Goal: Check status: Check status

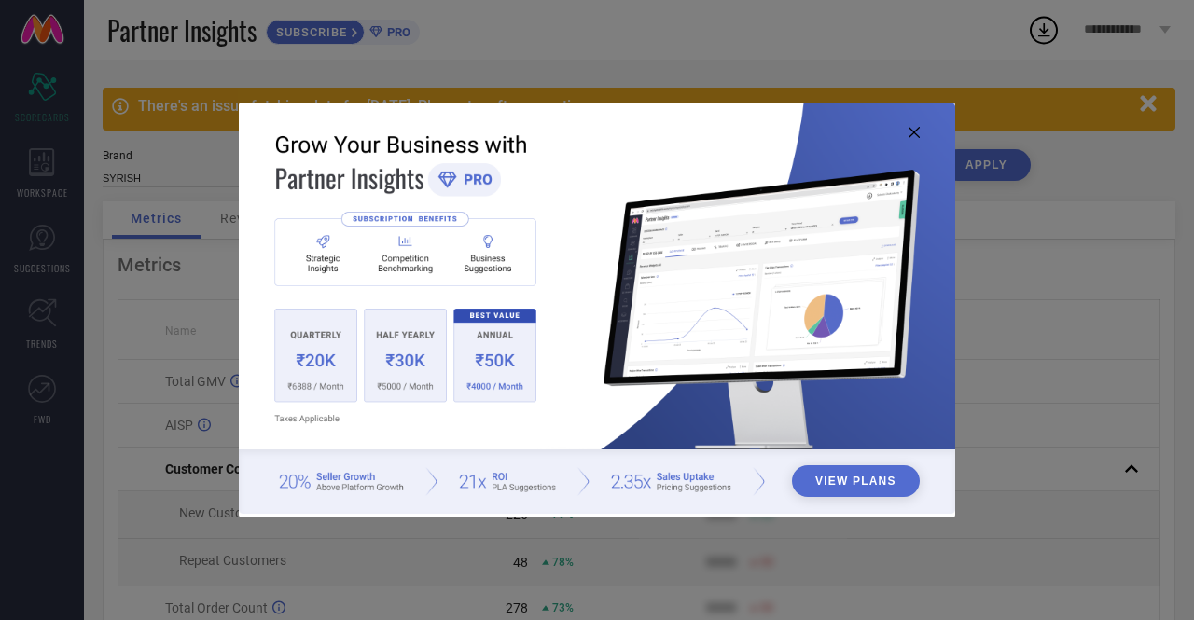
click at [917, 131] on icon at bounding box center [913, 132] width 11 height 11
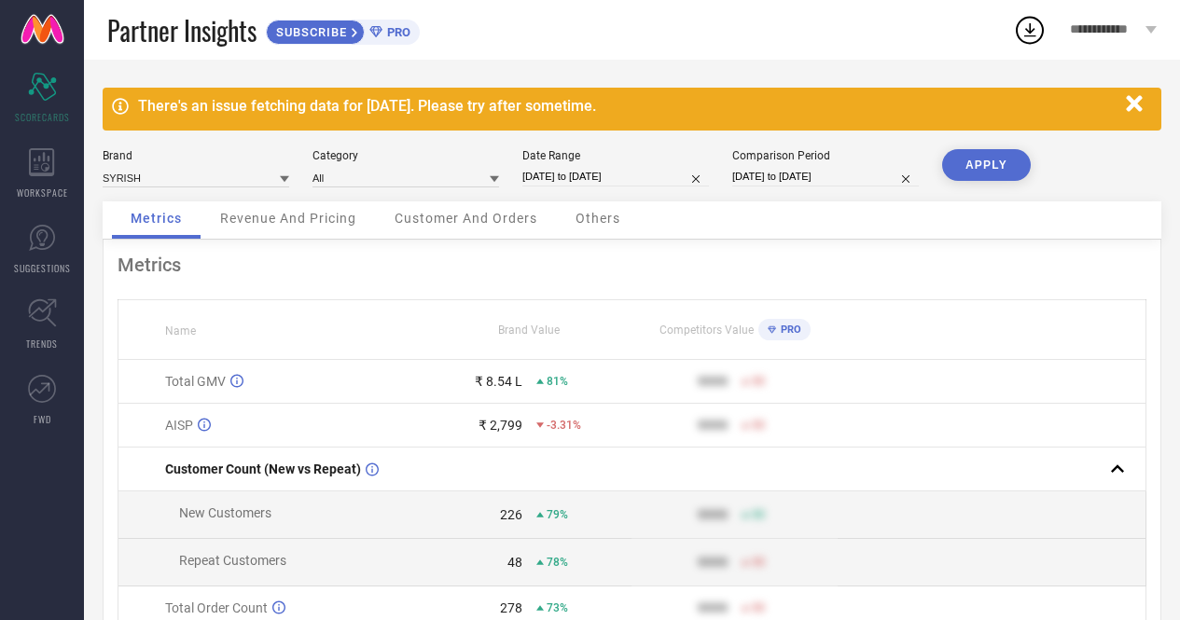
select select "7"
select select "2025"
select select "8"
select select "2025"
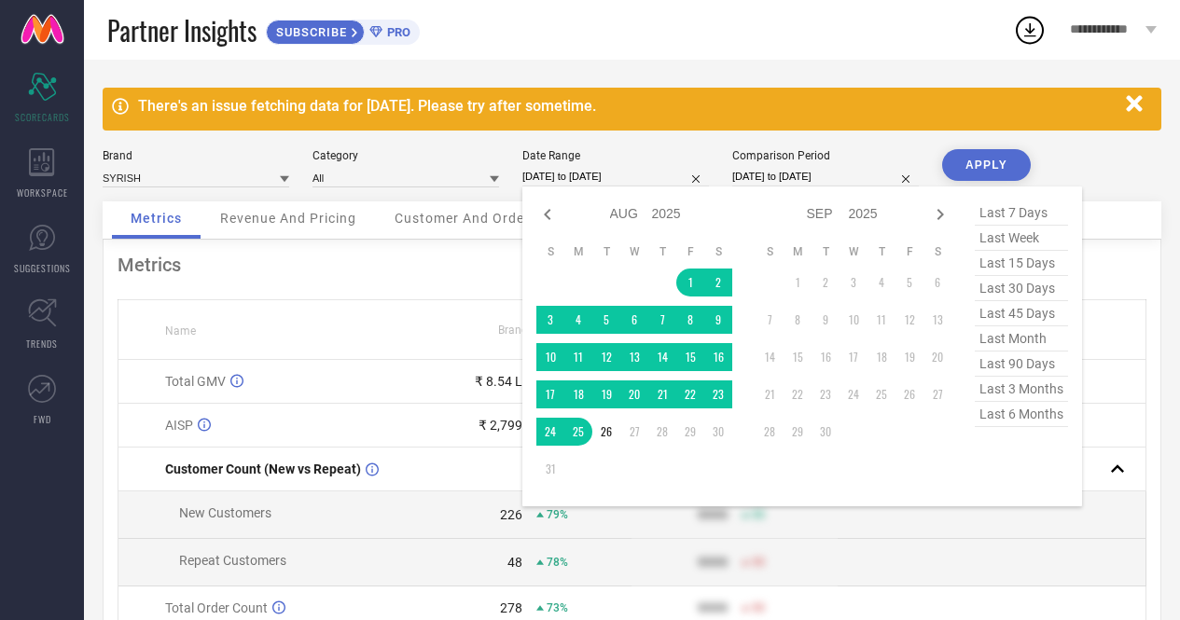
click at [621, 177] on input "[DATE] to [DATE]" at bounding box center [615, 177] width 187 height 20
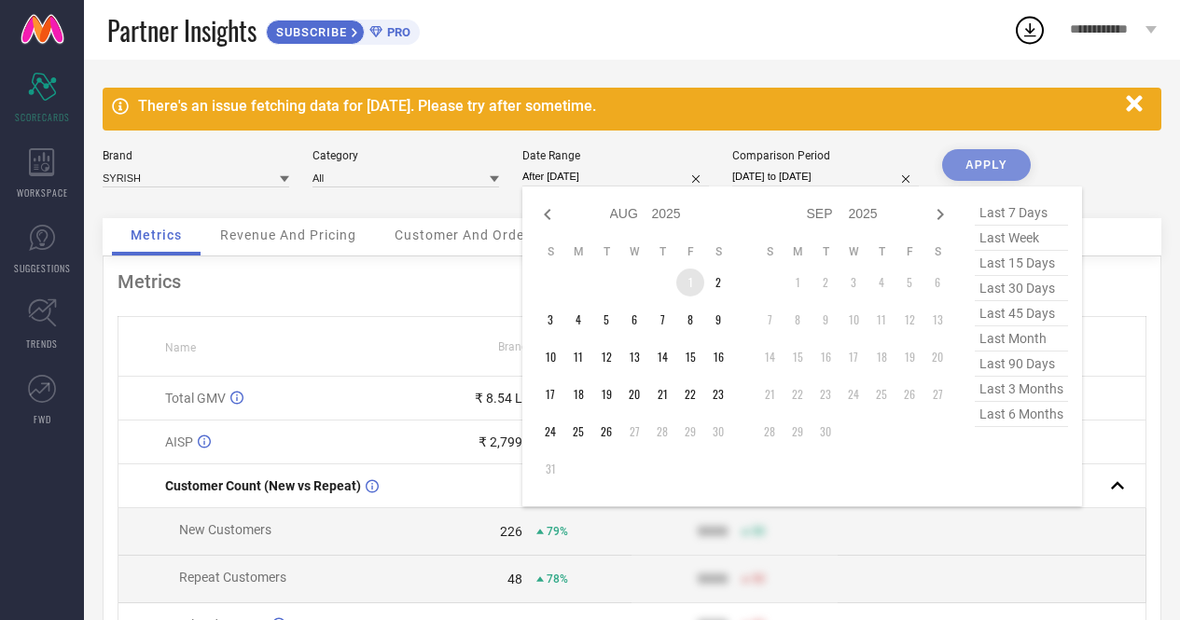
click at [691, 286] on td "1" at bounding box center [690, 283] width 28 height 28
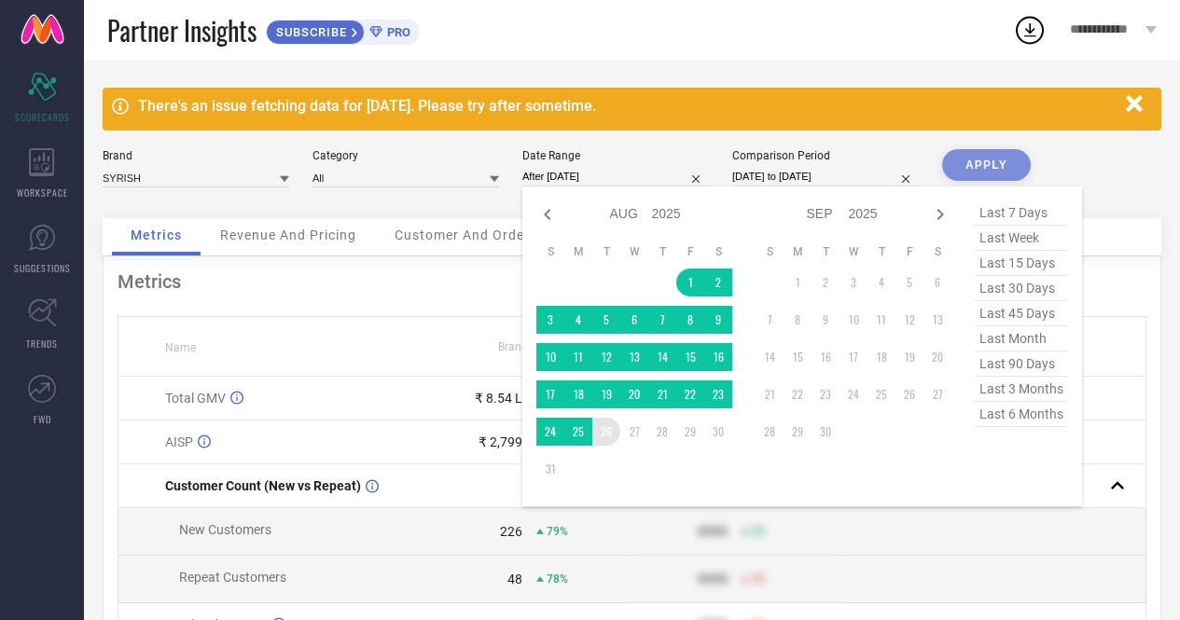
type input "[DATE] to [DATE]"
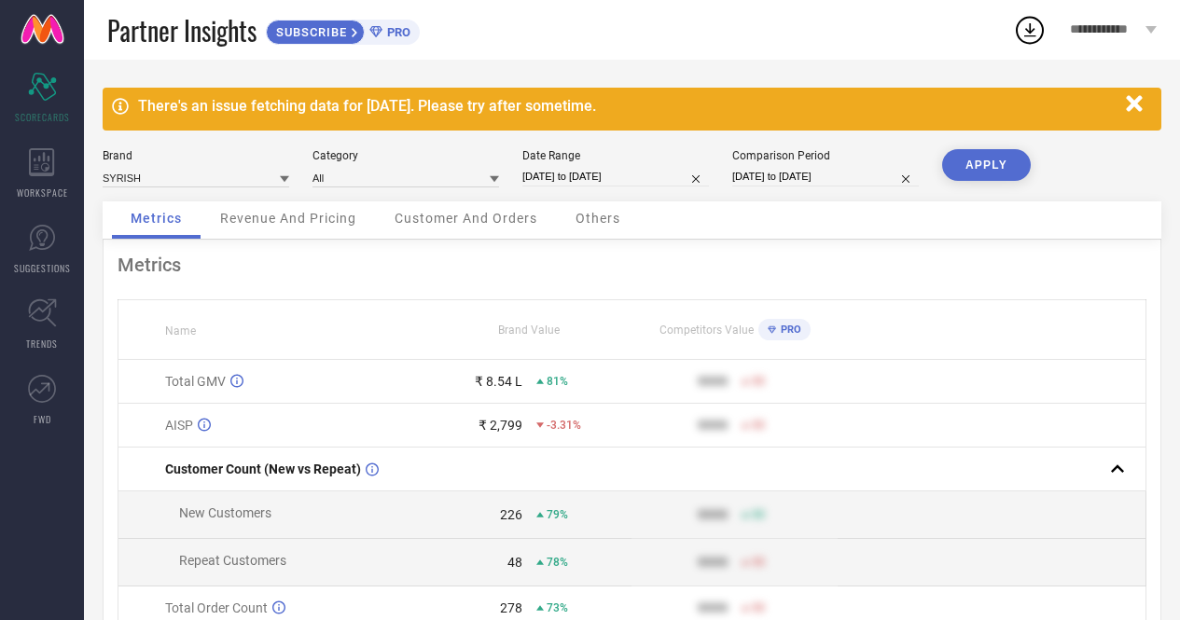
select select "6"
select select "2025"
select select "7"
select select "2025"
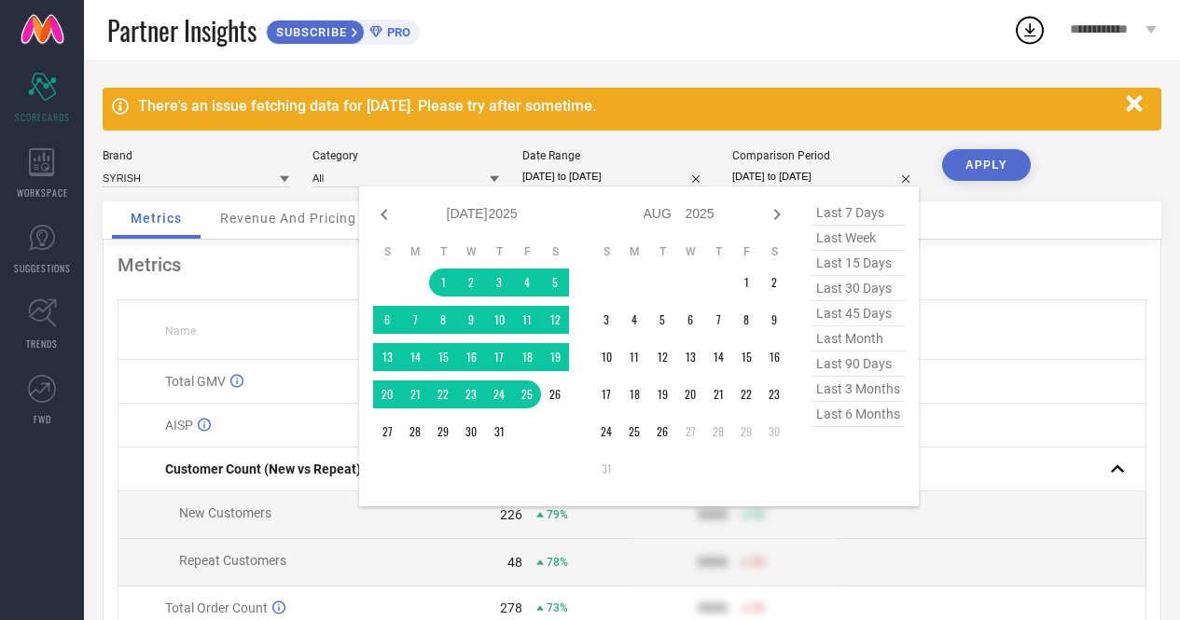
click at [830, 172] on input "[DATE] to [DATE]" at bounding box center [825, 177] width 187 height 20
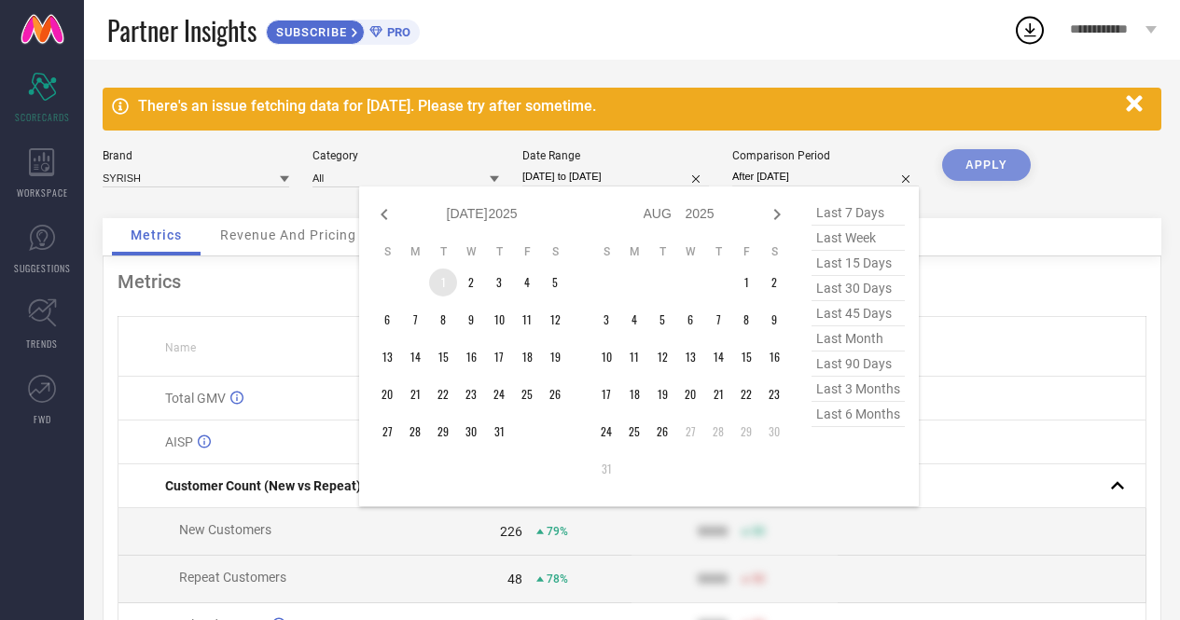
click at [440, 287] on td "1" at bounding box center [443, 283] width 28 height 28
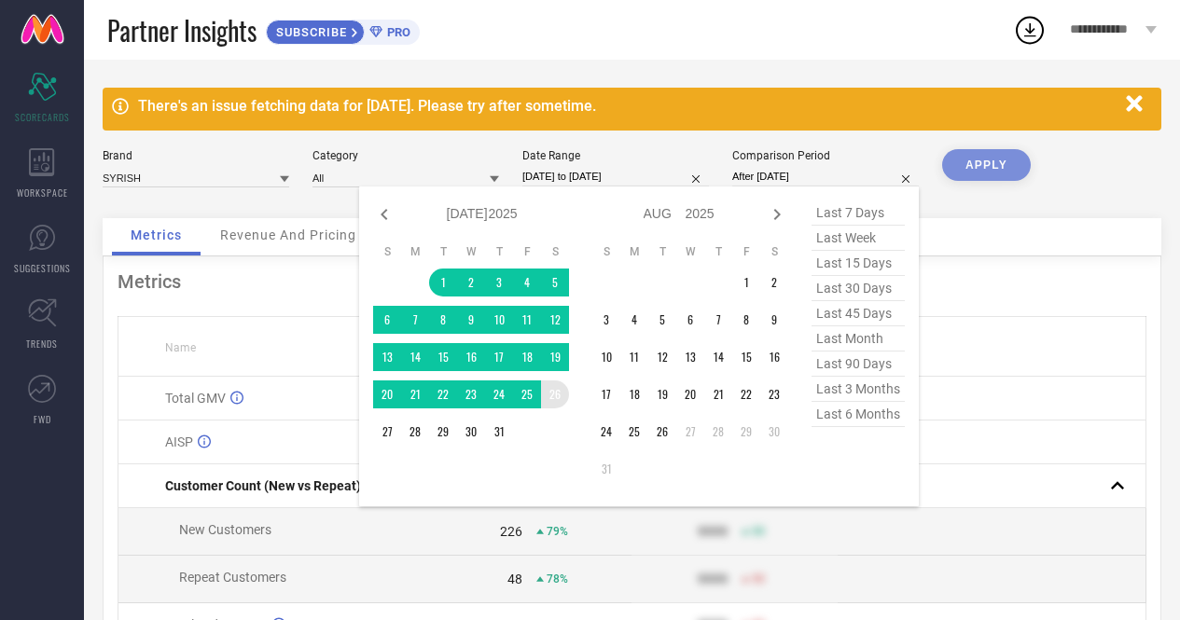
type input "[DATE] to [DATE]"
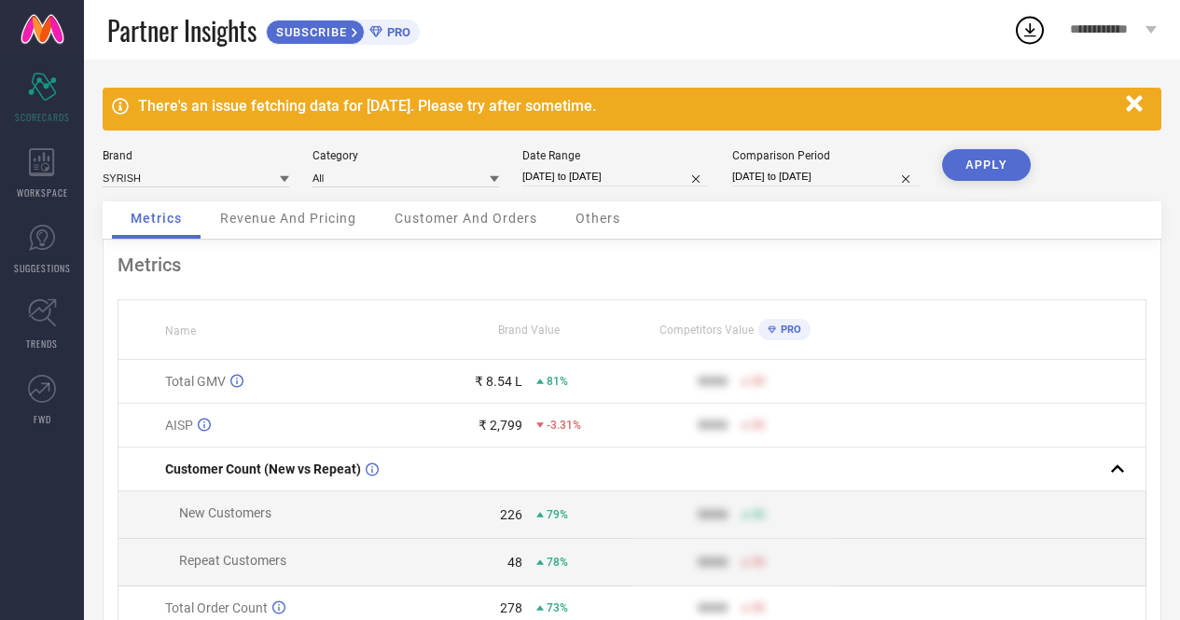
click at [979, 159] on button "APPLY" at bounding box center [986, 165] width 89 height 32
click at [963, 167] on button "APPLY" at bounding box center [986, 165] width 89 height 32
click at [497, 388] on div "₹ 9.06 L" at bounding box center [499, 381] width 48 height 15
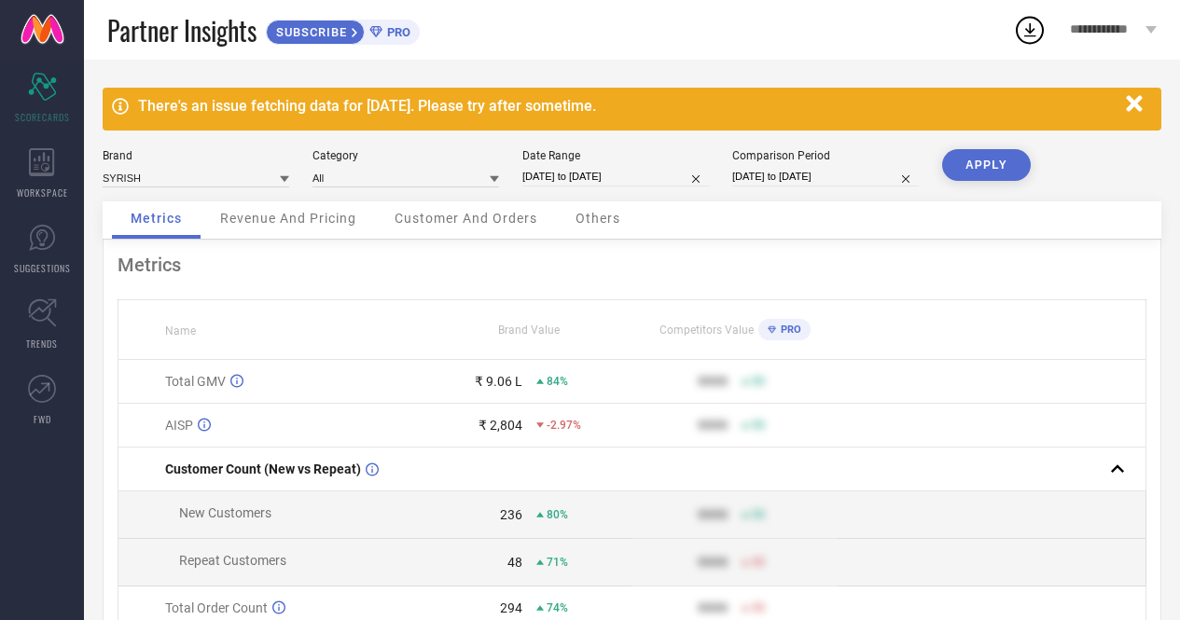
click at [596, 283] on div "Metrics Name Brand Value Competitors Value PRO Total GMV ₹ 9.06 L 84% 9999 50 A…" at bounding box center [632, 525] width 1059 height 570
